Goal: Find specific page/section: Find specific page/section

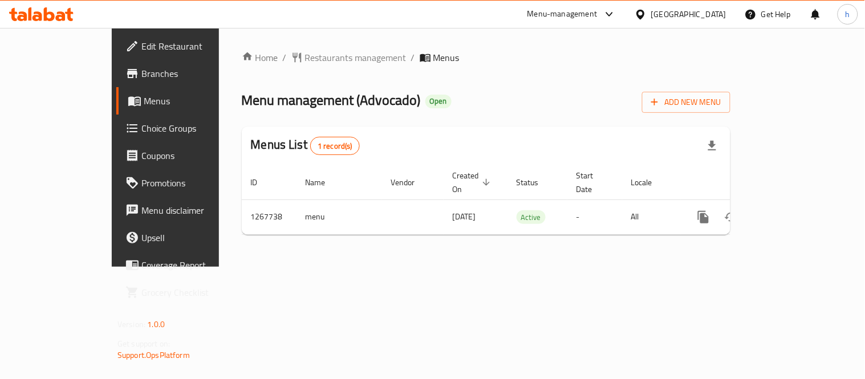
click at [57, 11] on icon at bounding box center [41, 14] width 64 height 14
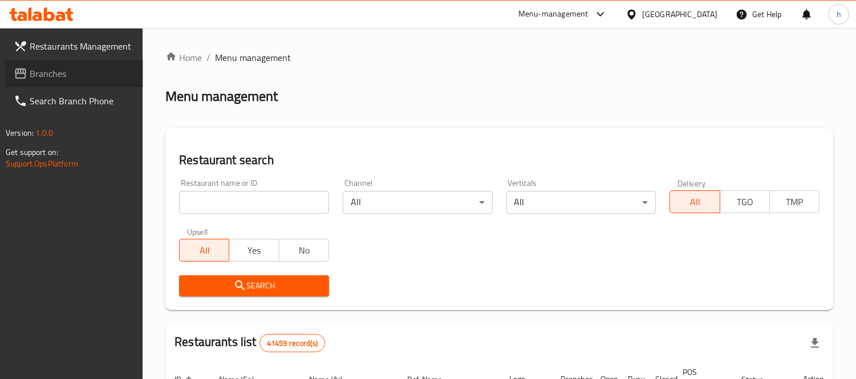
click at [23, 72] on icon at bounding box center [20, 73] width 11 height 10
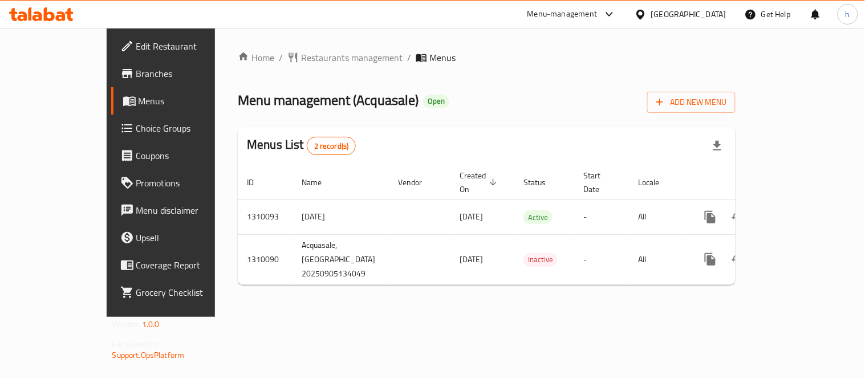
click at [49, 16] on icon at bounding box center [41, 14] width 64 height 14
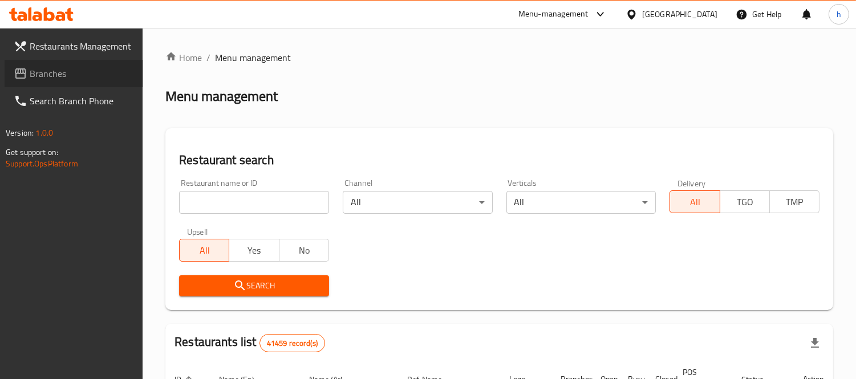
click at [46, 75] on span "Branches" at bounding box center [82, 74] width 104 height 14
